Goal: Go to known website: Go to known website

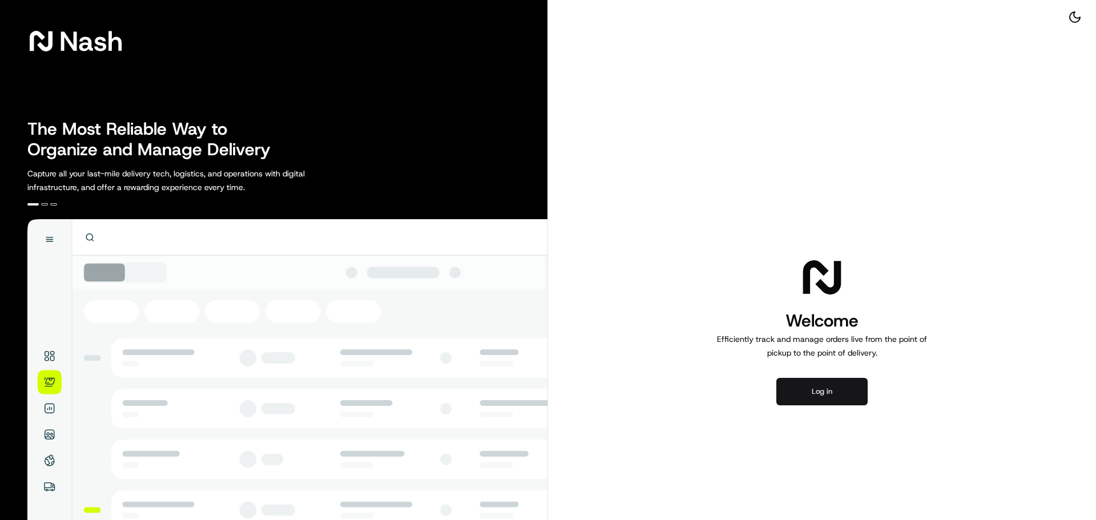
click at [852, 383] on button "Log in" at bounding box center [821, 391] width 91 height 27
